Goal: Task Accomplishment & Management: Manage account settings

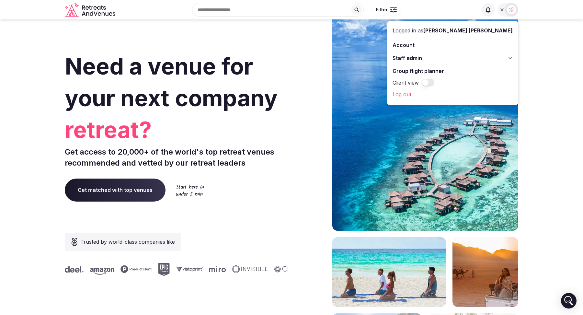
click at [510, 59] on icon at bounding box center [510, 57] width 5 height 5
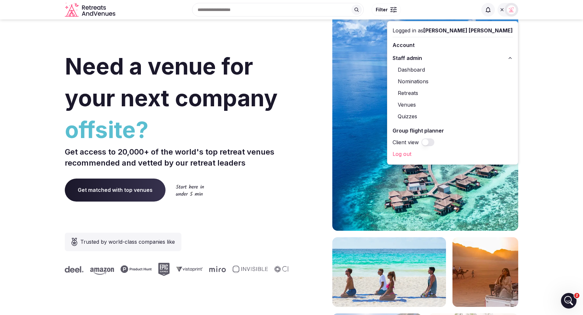
click at [465, 80] on link "Nominations" at bounding box center [453, 81] width 120 height 10
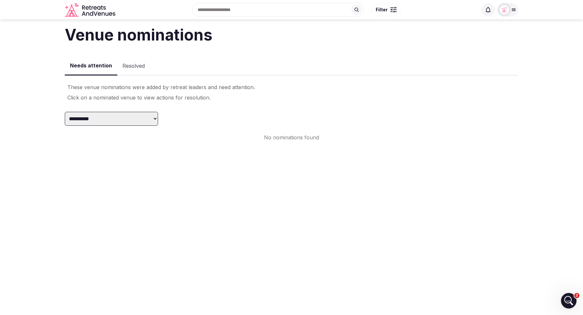
click at [149, 122] on select "**********" at bounding box center [111, 119] width 93 height 14
click at [132, 63] on button "Resolved" at bounding box center [133, 66] width 33 height 19
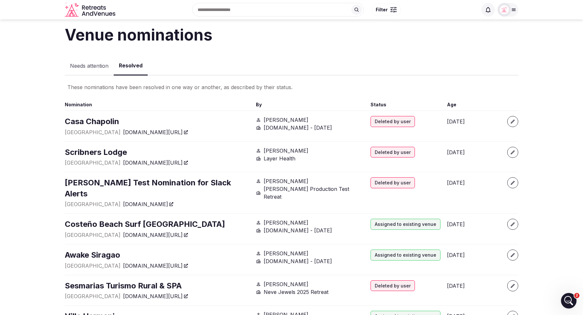
click at [519, 10] on div "Recent searches Austin, TX Search Popular Destinations Toscana, Italy Riviera M…" at bounding box center [291, 9] width 583 height 19
click at [512, 12] on icon at bounding box center [513, 9] width 5 height 5
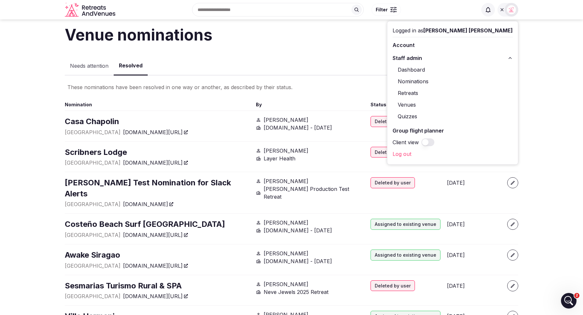
click at [455, 92] on link "Retreats" at bounding box center [453, 93] width 120 height 10
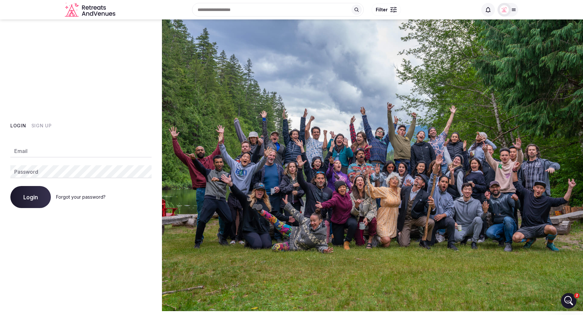
type input "**********"
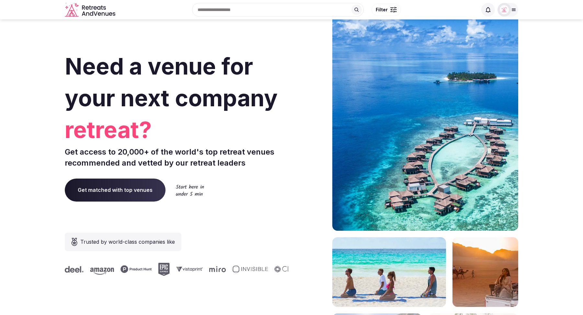
click at [507, 11] on img at bounding box center [504, 9] width 9 height 9
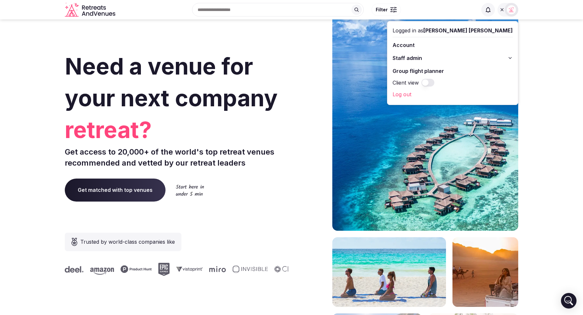
click at [513, 53] on button "Staff admin" at bounding box center [453, 58] width 120 height 10
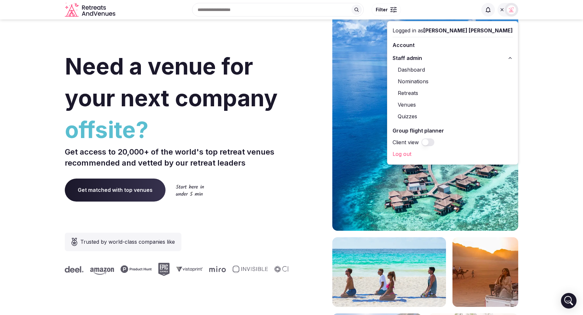
click at [456, 94] on link "Retreats" at bounding box center [453, 93] width 120 height 10
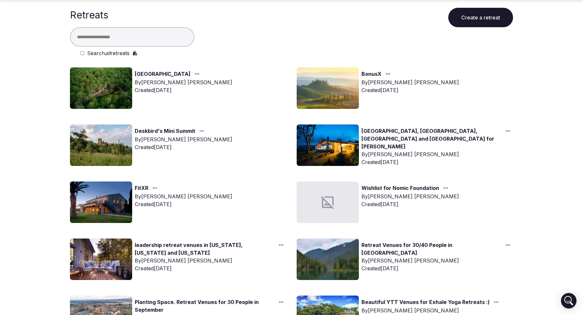
scroll to position [26, 0]
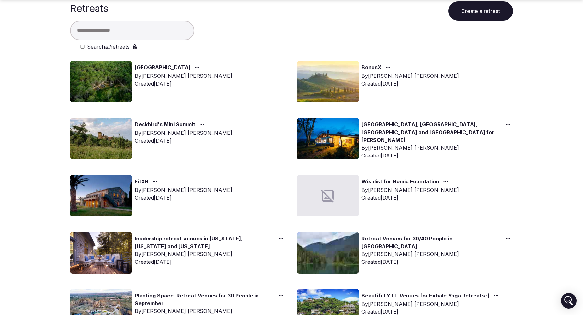
click at [374, 68] on link "BonusX" at bounding box center [372, 68] width 20 height 8
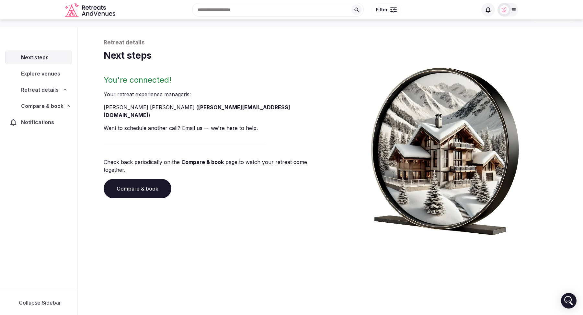
scroll to position [22, 0]
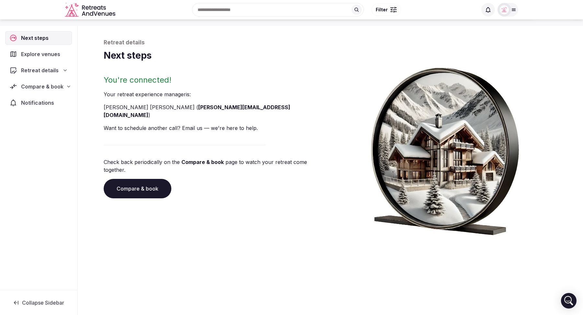
click at [61, 87] on span "Compare & book" at bounding box center [42, 87] width 42 height 8
click at [37, 86] on span "Compare & book" at bounding box center [42, 87] width 42 height 8
click at [33, 97] on span "Shortlisted venues (2)" at bounding box center [41, 99] width 50 height 6
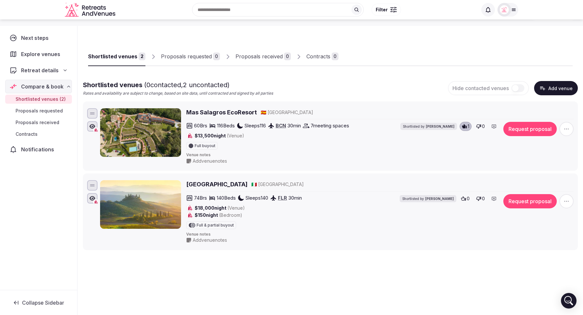
click at [557, 91] on button "Add venue" at bounding box center [556, 88] width 44 height 14
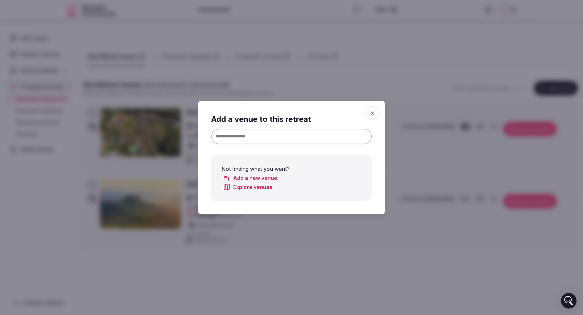
click at [303, 135] on input at bounding box center [291, 137] width 161 height 16
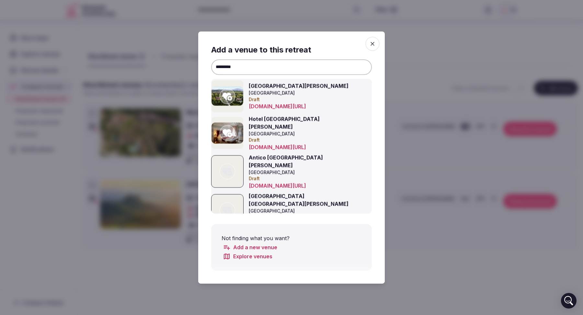
type input "*********"
click at [248, 248] on link "Add a new venue" at bounding box center [250, 247] width 54 height 8
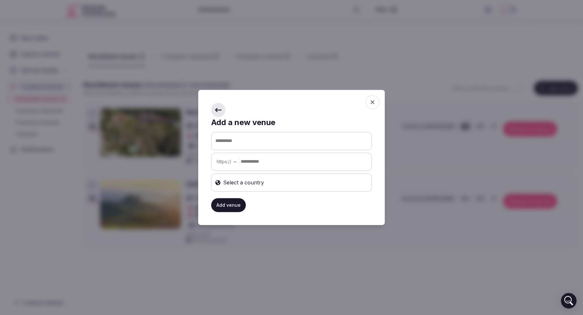
click at [248, 136] on input "text" at bounding box center [292, 141] width 160 height 18
click at [248, 188] on div "Select a country" at bounding box center [291, 182] width 161 height 18
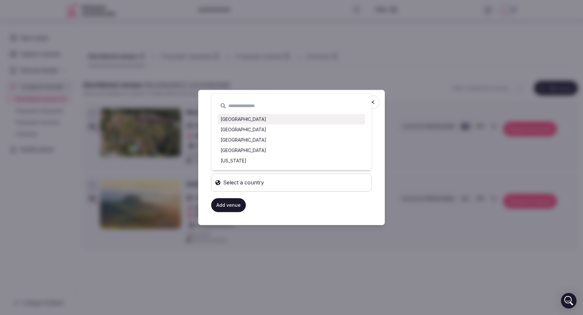
click at [205, 126] on div "Add venue Add or recommend venues to add to your retreat Add a new venue https …" at bounding box center [291, 157] width 187 height 135
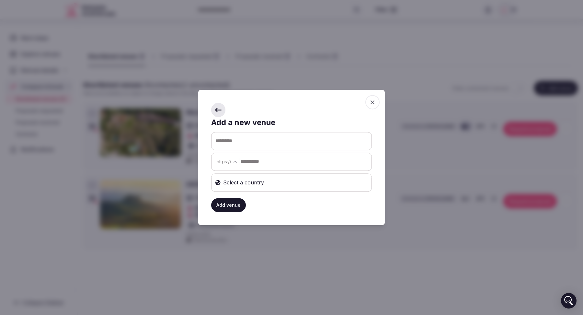
click at [374, 104] on icon "button" at bounding box center [372, 102] width 6 height 6
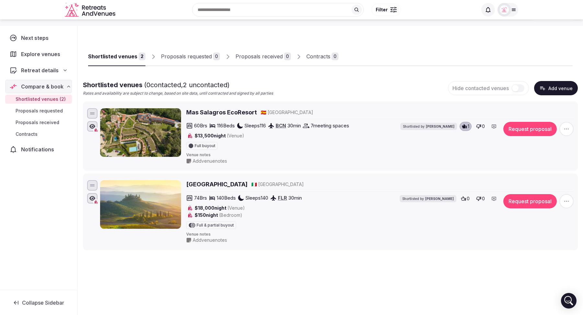
click at [513, 6] on div at bounding box center [508, 10] width 21 height 14
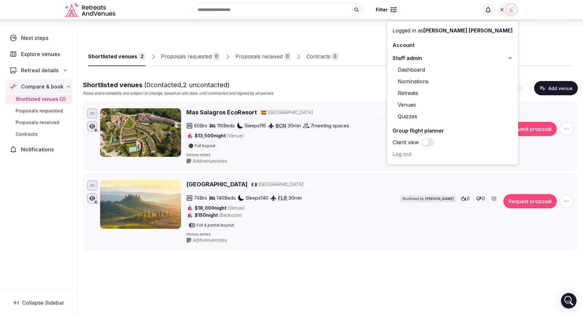
click at [457, 80] on link "Nominations" at bounding box center [453, 81] width 120 height 10
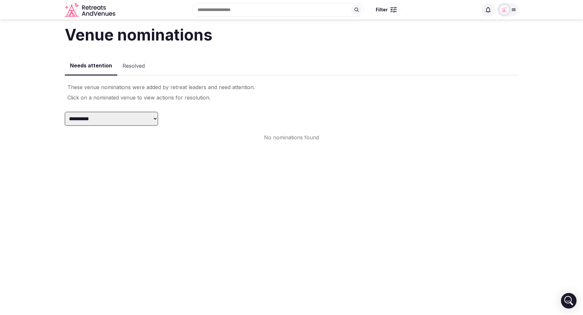
click at [134, 64] on button "Resolved" at bounding box center [133, 66] width 33 height 19
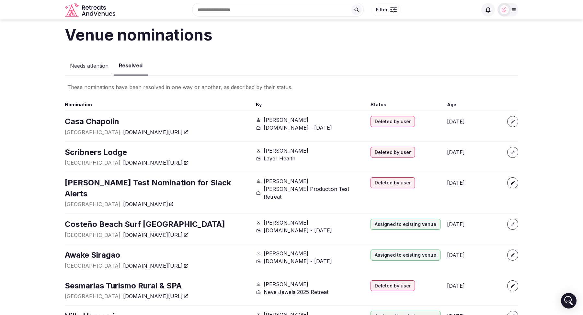
click at [514, 12] on icon at bounding box center [513, 9] width 5 height 5
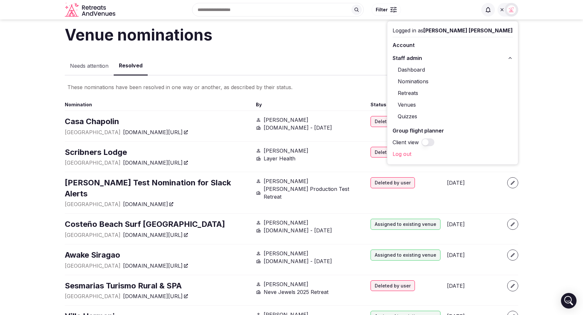
click at [25, 145] on section "Venue nominations Needs attention Resolved These nominations have been resolved…" at bounding box center [291, 234] width 583 height 430
click at [567, 90] on section "Venue nominations Needs attention Resolved These nominations have been resolved…" at bounding box center [291, 234] width 583 height 430
click at [511, 57] on icon at bounding box center [510, 57] width 5 height 5
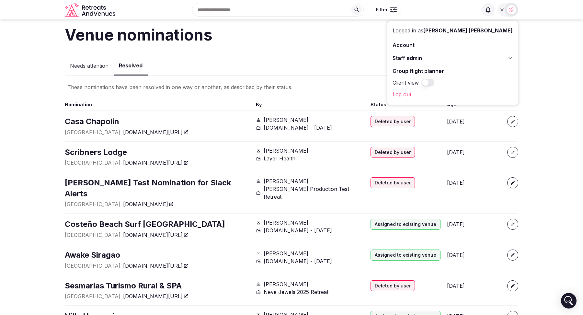
click at [514, 12] on img at bounding box center [511, 9] width 9 height 9
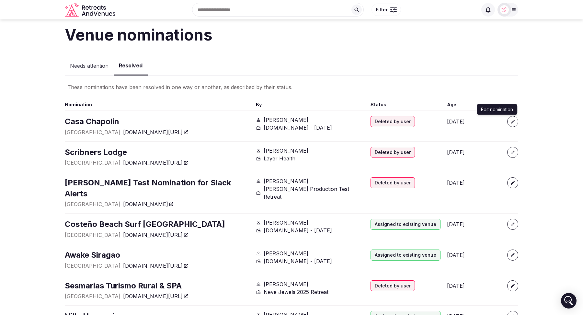
click at [514, 123] on link "button" at bounding box center [513, 121] width 11 height 11
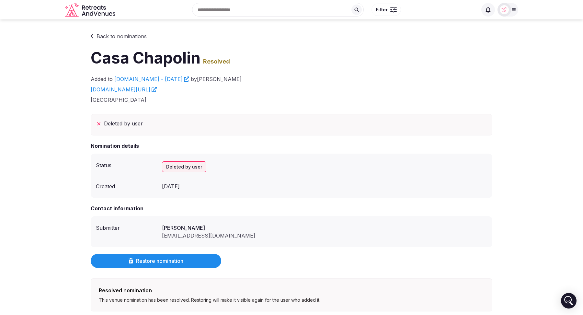
click at [93, 34] on icon at bounding box center [92, 36] width 3 height 5
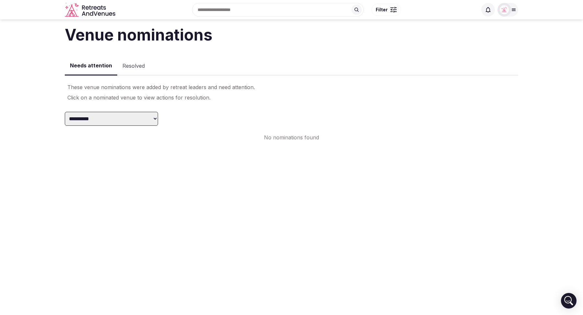
click at [134, 63] on button "Resolved" at bounding box center [133, 66] width 33 height 19
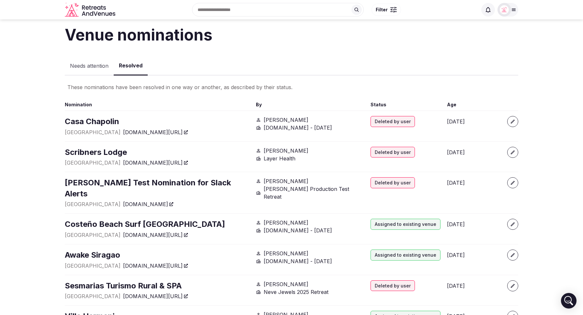
click at [513, 11] on icon at bounding box center [513, 9] width 5 height 5
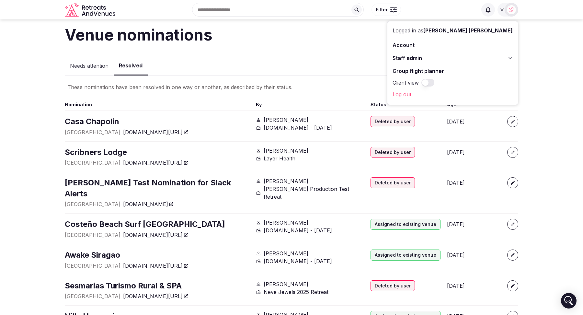
click at [510, 59] on icon at bounding box center [510, 57] width 5 height 5
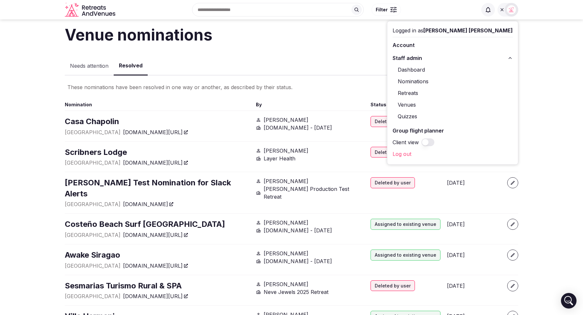
click at [458, 70] on link "Dashboard" at bounding box center [453, 69] width 120 height 10
